Goal: Navigation & Orientation: Find specific page/section

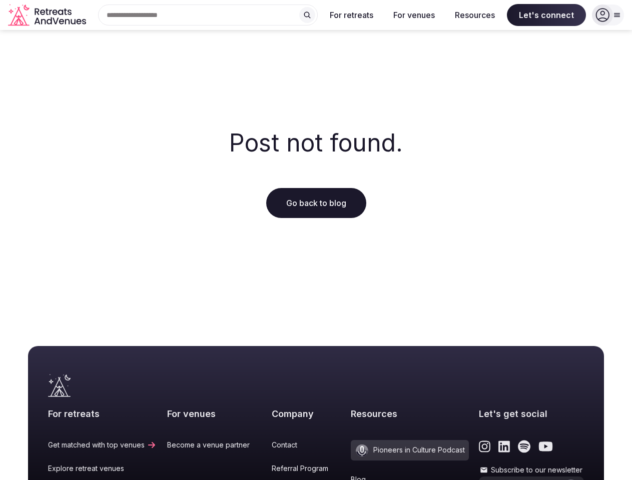
click at [316, 240] on div "Post not found. Go back to blog" at bounding box center [316, 174] width 632 height 288
click at [208, 15] on div "Search Popular Destinations [GEOGRAPHIC_DATA], [GEOGRAPHIC_DATA] [GEOGRAPHIC_DA…" at bounding box center [204, 15] width 228 height 21
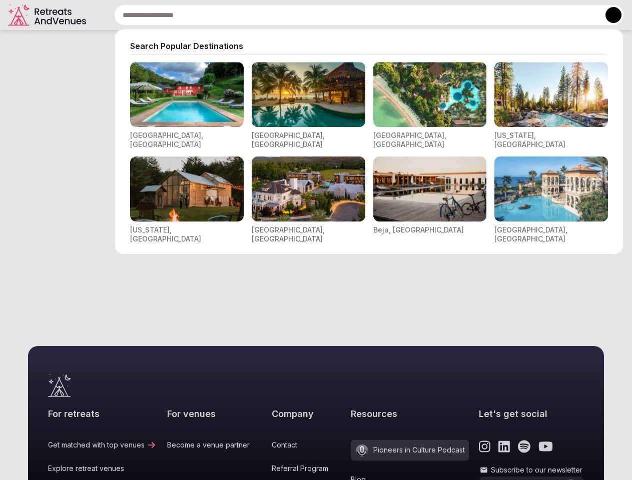
click at [307, 15] on input "text" at bounding box center [369, 15] width 510 height 21
click at [352, 15] on input "text" at bounding box center [369, 15] width 510 height 21
click at [414, 15] on input "text" at bounding box center [369, 15] width 510 height 21
click at [475, 15] on input "text" at bounding box center [369, 15] width 510 height 21
click at [546, 15] on input "text" at bounding box center [369, 15] width 510 height 21
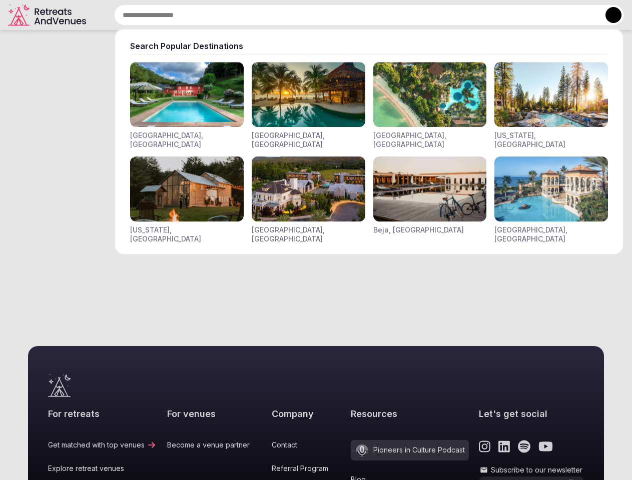
click at [608, 15] on button at bounding box center [614, 15] width 16 height 16
